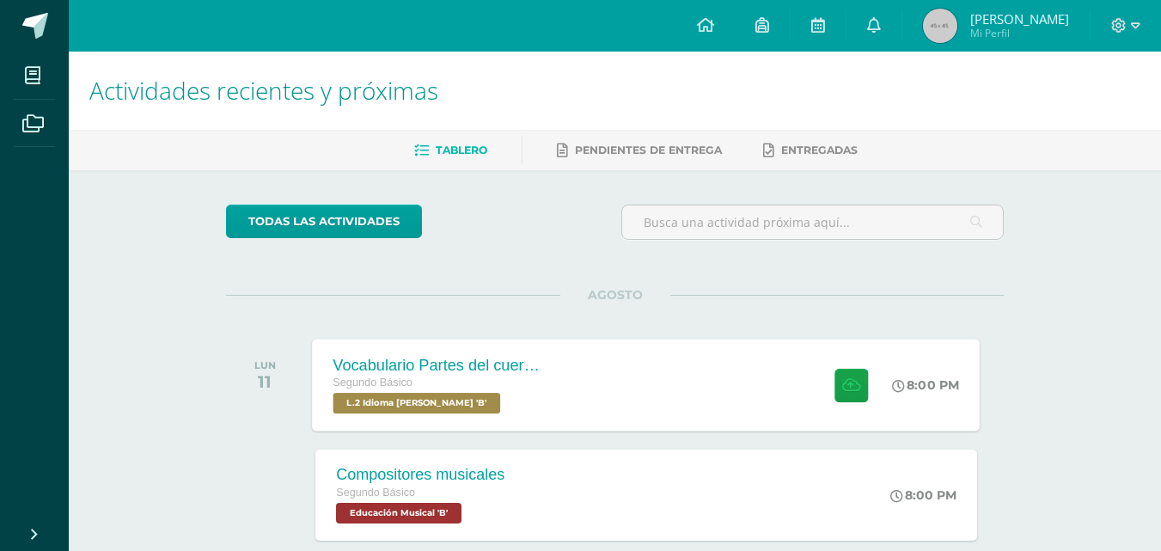
click at [660, 366] on div "Vocabulario Partes del cuerpo Segundo Básico L.2 Idioma [PERSON_NAME] 'B' 8:00 …" at bounding box center [647, 385] width 668 height 92
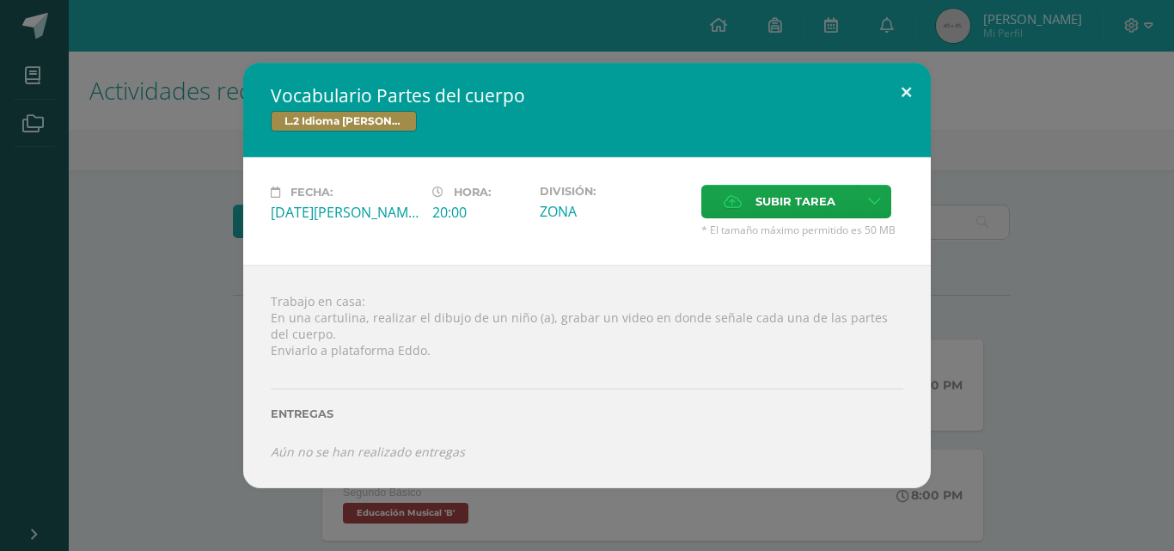
click at [921, 81] on button at bounding box center [906, 92] width 49 height 58
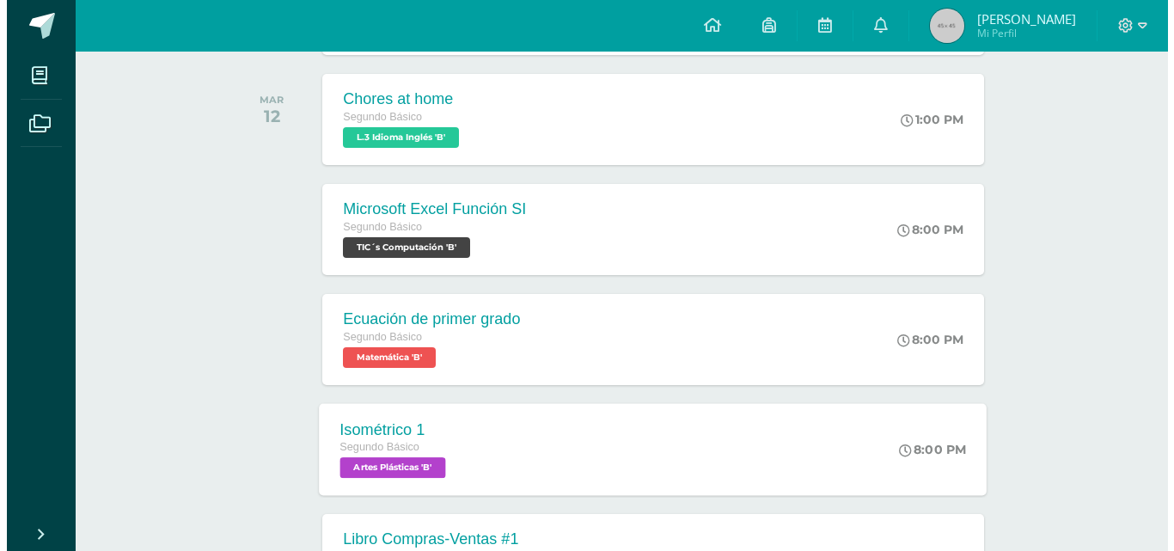
scroll to position [602, 0]
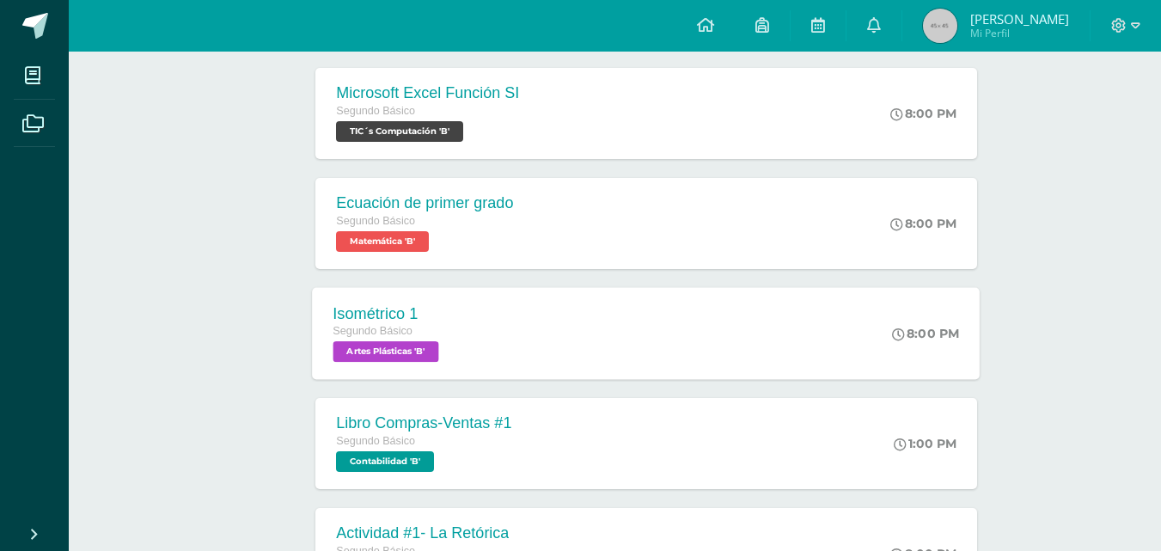
click at [510, 351] on div "Isométrico 1 Segundo Básico Artes Plásticas 'B' 8:00 PM Isométrico 1 Artes Plás…" at bounding box center [647, 333] width 668 height 92
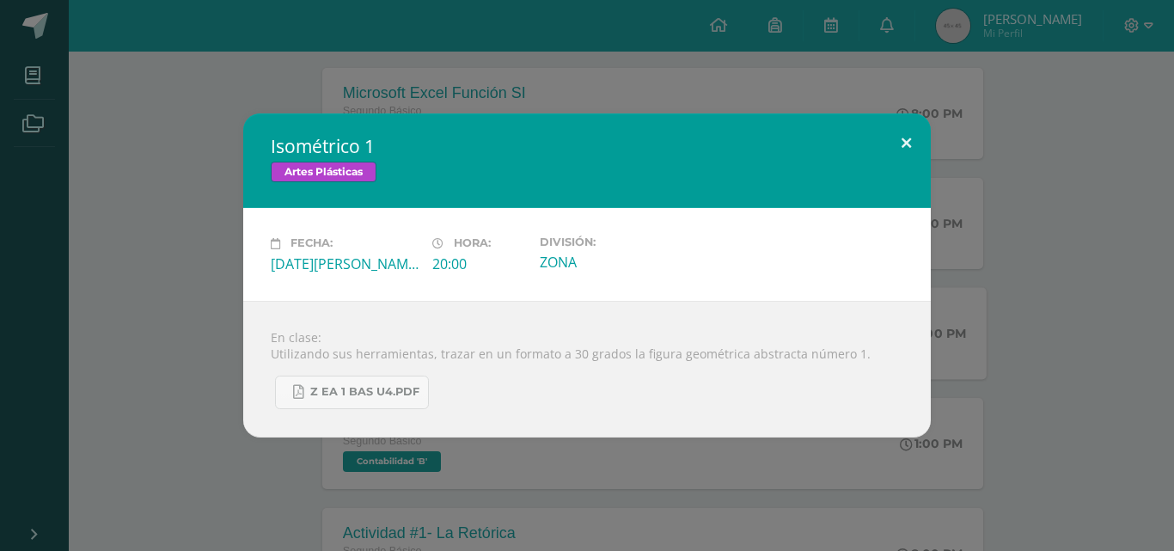
click at [894, 143] on button at bounding box center [906, 142] width 49 height 58
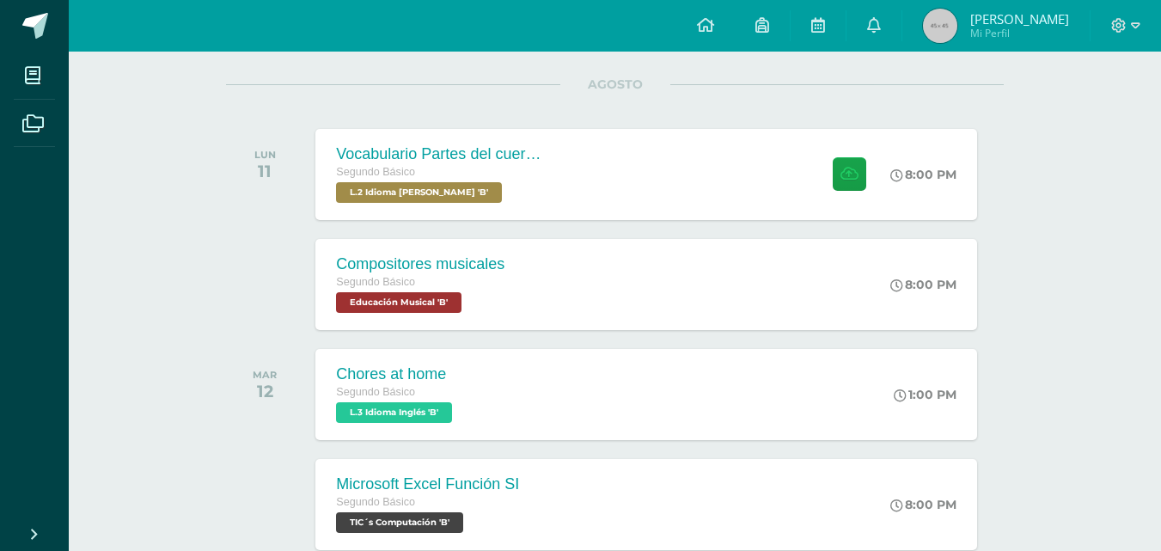
scroll to position [172, 0]
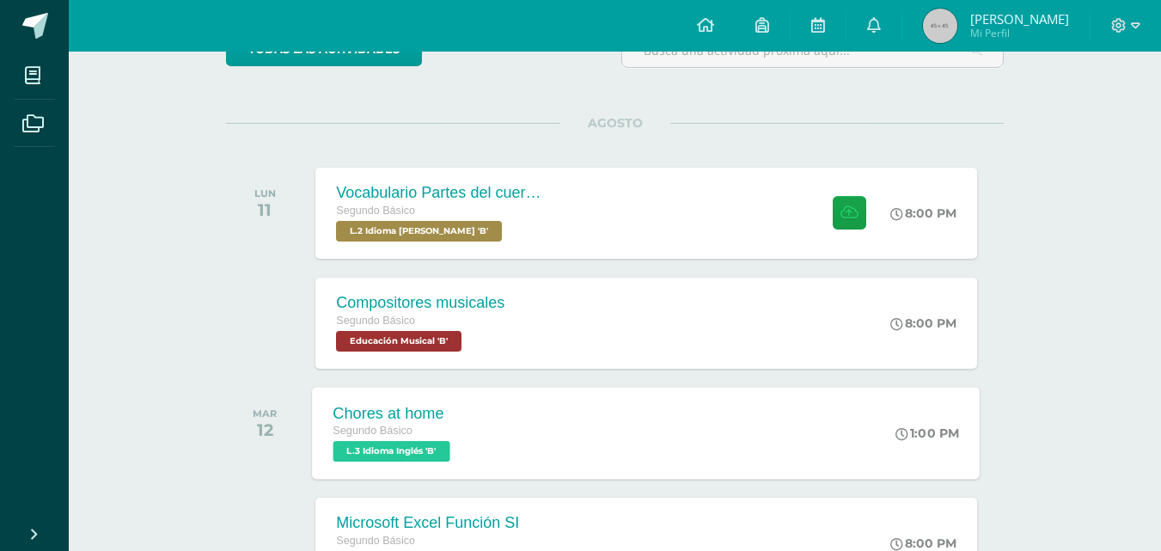
click at [540, 446] on div "Chores at home Segundo Básico L.3 Idioma Inglés 'B' 1:00 PM Chores at home L.3 …" at bounding box center [647, 433] width 668 height 92
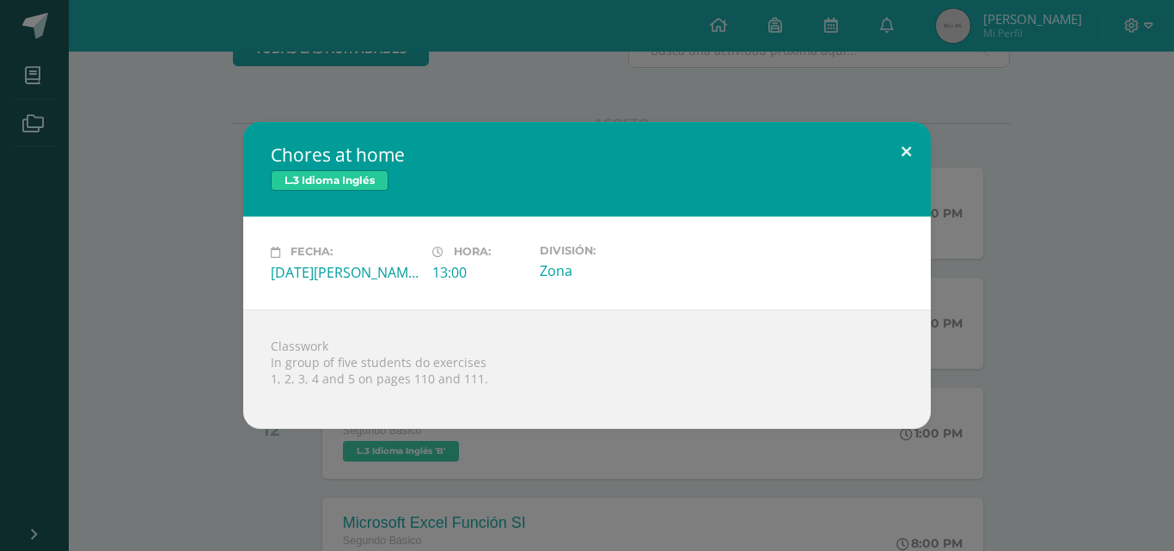
click at [896, 146] on button at bounding box center [906, 151] width 49 height 58
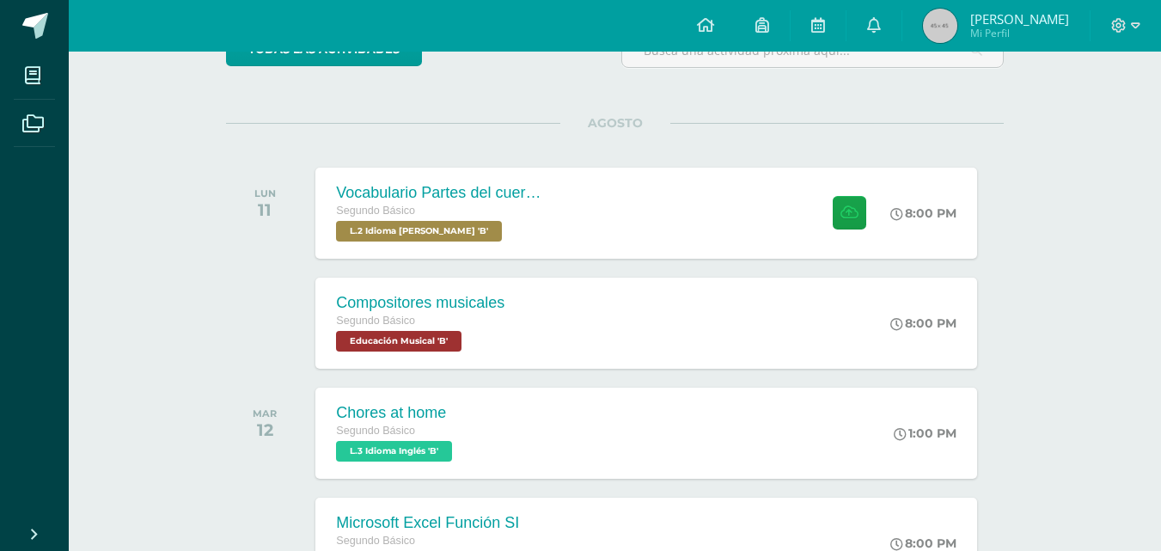
click at [540, 146] on div "AGOSTO LUN 11 Vocabulario Partes del cuerpo Segundo Básico L.2 Idioma [PERSON_N…" at bounding box center [615, 192] width 778 height 138
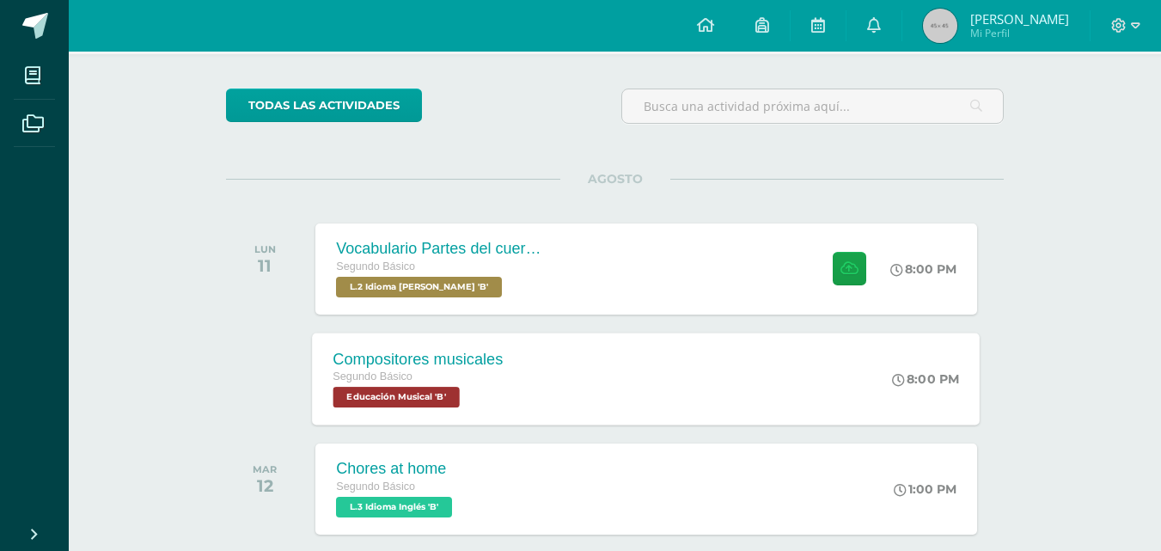
scroll to position [86, 0]
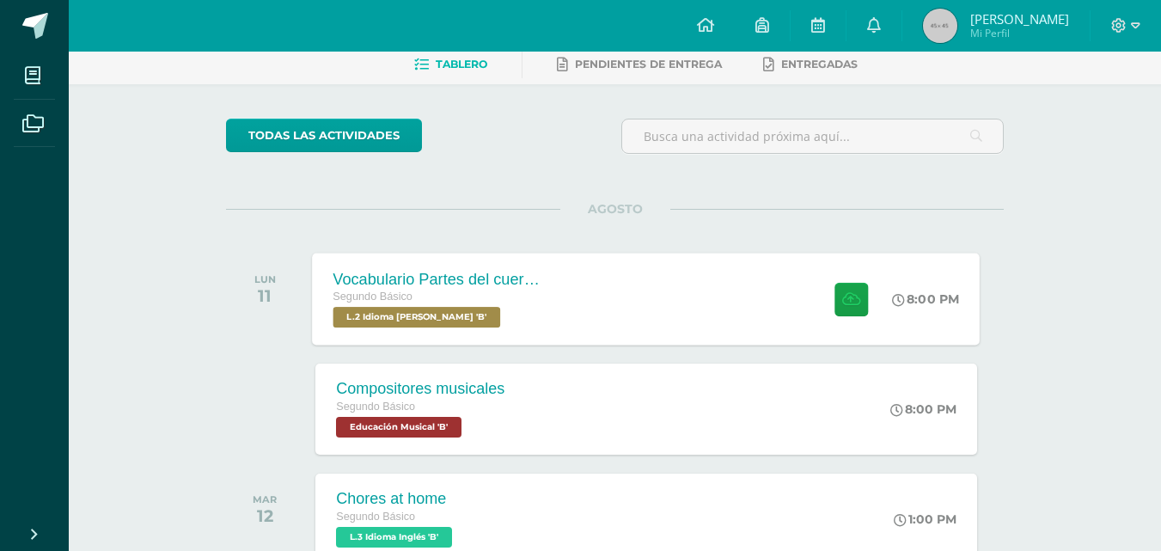
click at [539, 297] on div "Segundo Básico" at bounding box center [438, 297] width 208 height 19
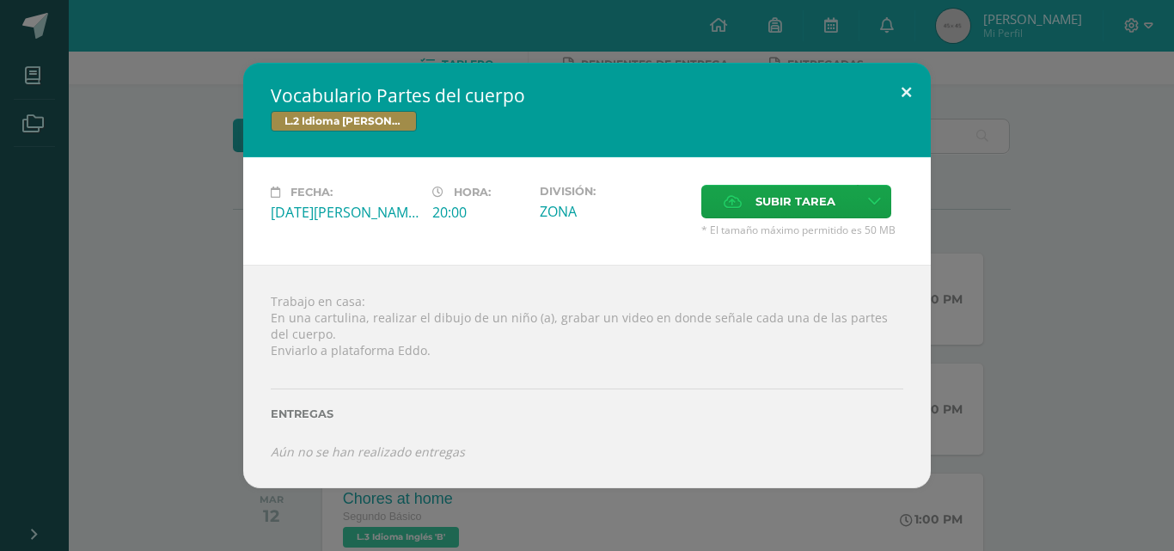
click at [902, 88] on button at bounding box center [906, 92] width 49 height 58
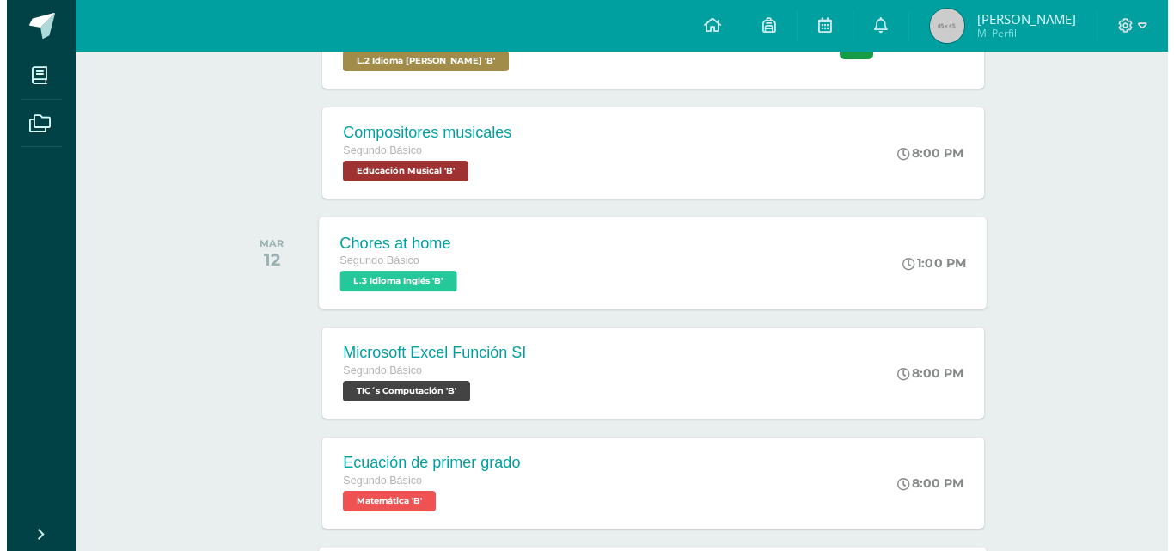
scroll to position [344, 0]
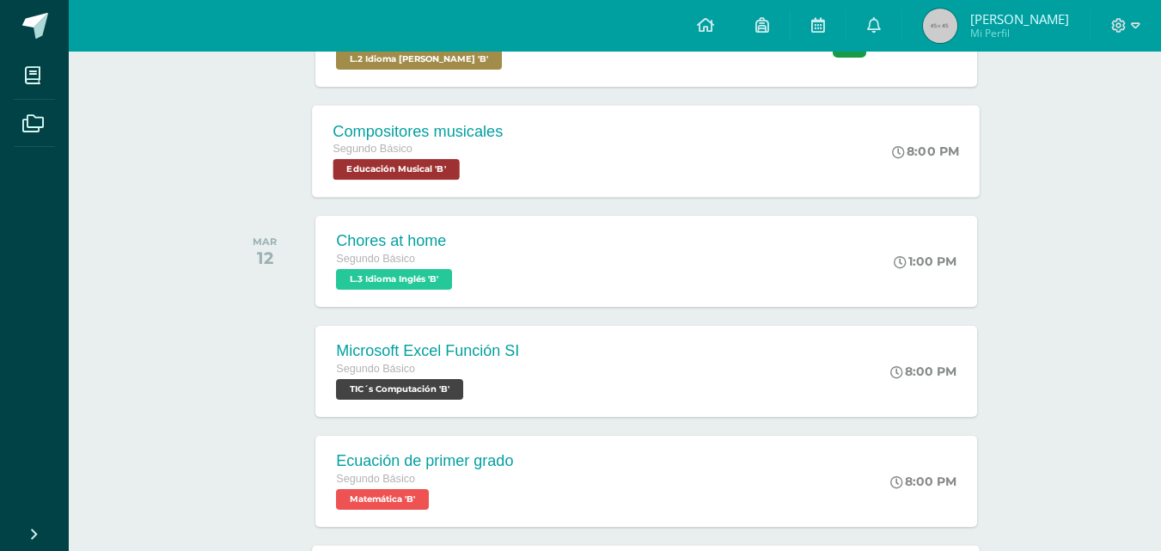
click at [484, 172] on div "Segundo Básico Educación Musical 'B'" at bounding box center [419, 160] width 170 height 40
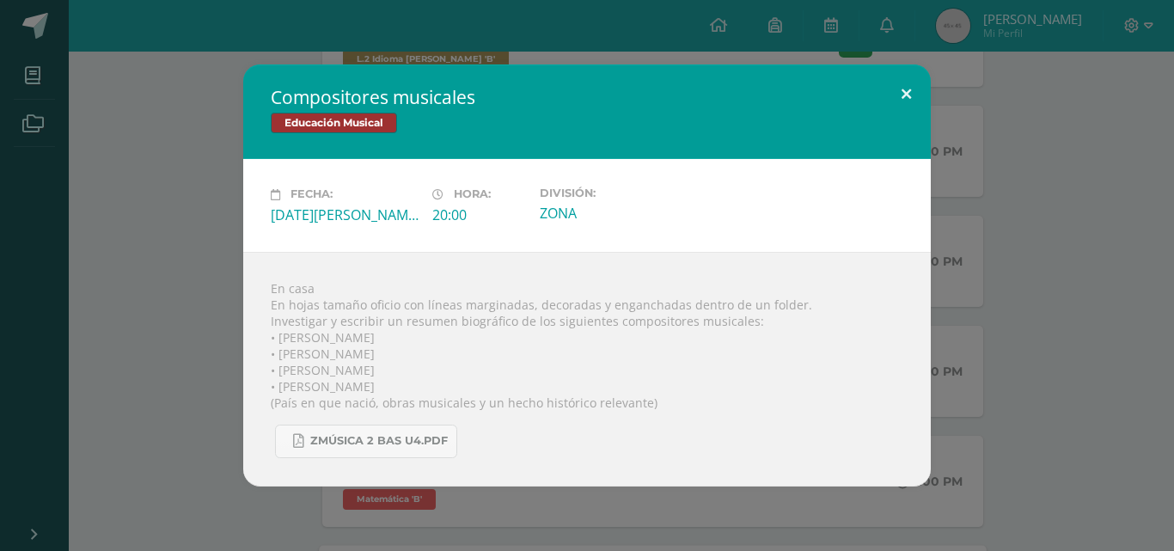
click at [903, 105] on button at bounding box center [906, 93] width 49 height 58
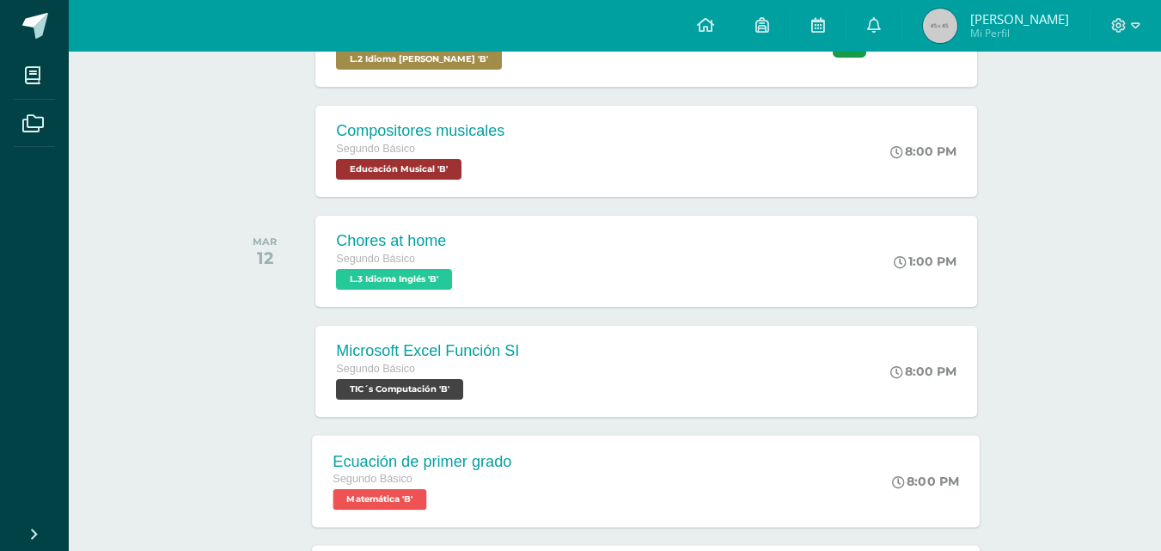
click at [484, 505] on div "Segundo Básico Matemática 'B'" at bounding box center [423, 490] width 179 height 40
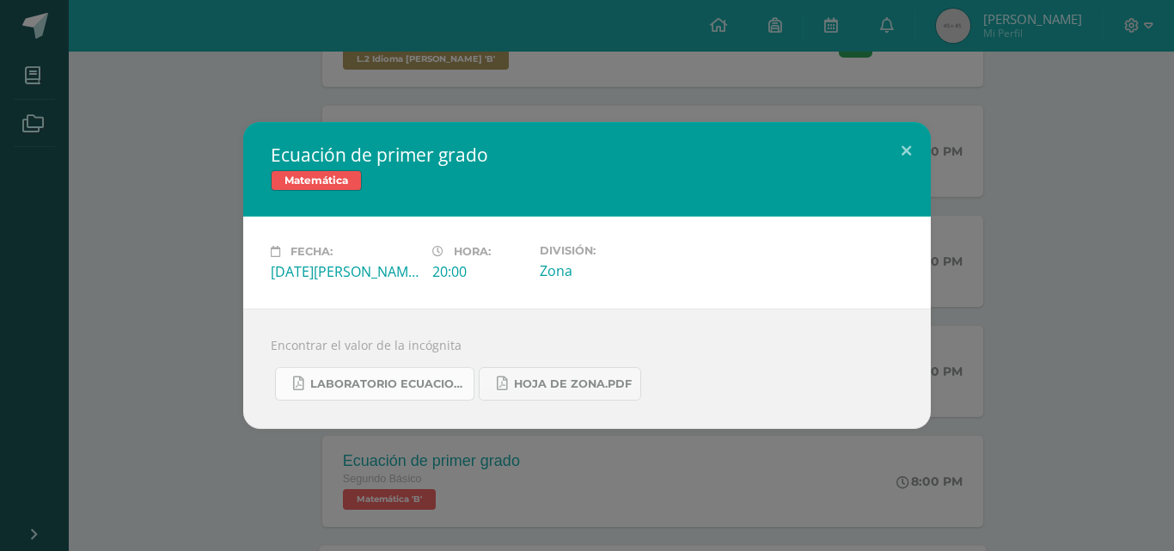
click at [423, 380] on span "Laboratorio ecuaciones.pdf" at bounding box center [387, 384] width 155 height 14
